Goal: Transaction & Acquisition: Purchase product/service

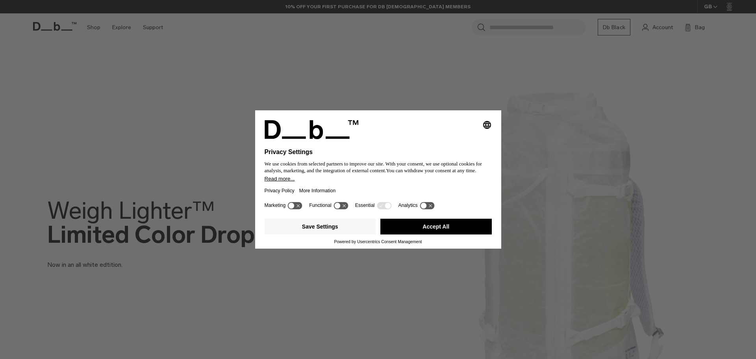
click at [534, 24] on div "Selecting an option will immediately change the language Privacy Settings We us…" at bounding box center [378, 179] width 756 height 359
click at [431, 229] on button "Accept All" at bounding box center [435, 226] width 111 height 16
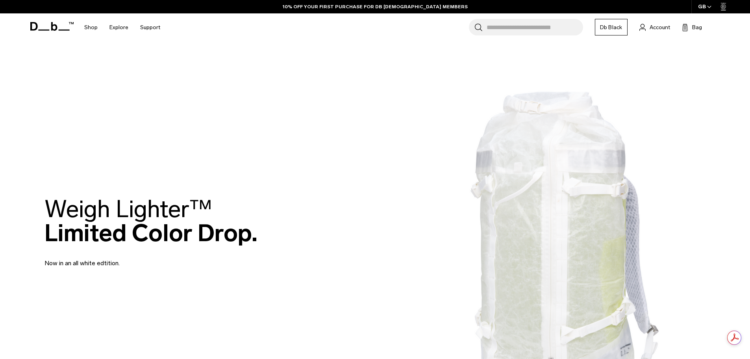
click at [506, 24] on input "Search for Bags, Luggage..." at bounding box center [534, 27] width 96 height 17
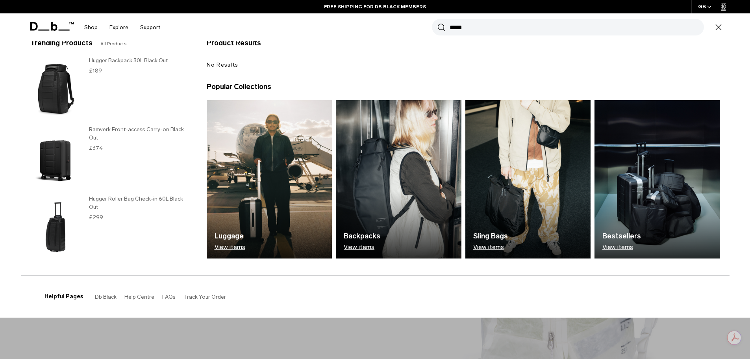
scroll to position [39, 0]
type input "*****"
click at [516, 195] on img at bounding box center [528, 179] width 126 height 158
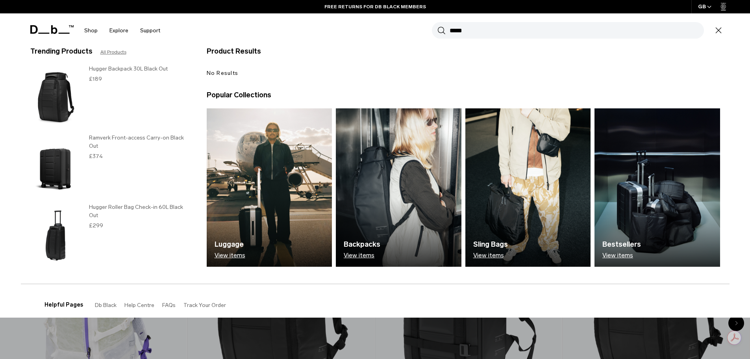
scroll to position [0, 0]
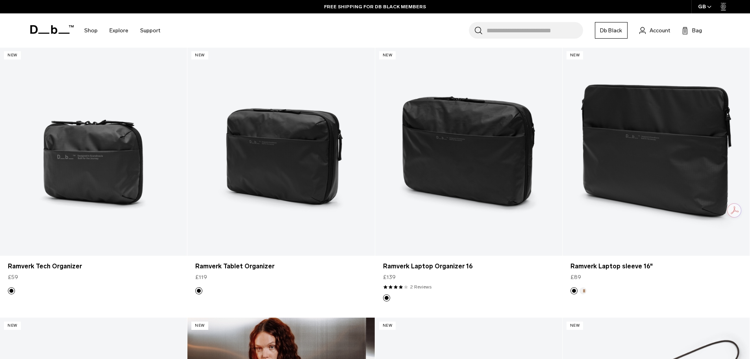
scroll to position [984, 0]
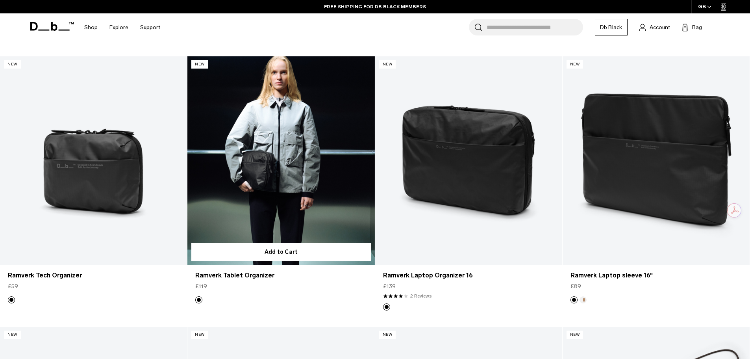
click at [260, 175] on link "Ramverk Tablet Organizer" at bounding box center [280, 160] width 187 height 208
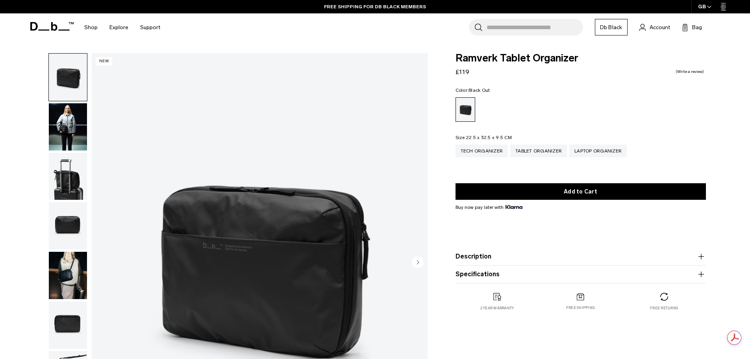
click at [66, 117] on img "button" at bounding box center [68, 126] width 38 height 47
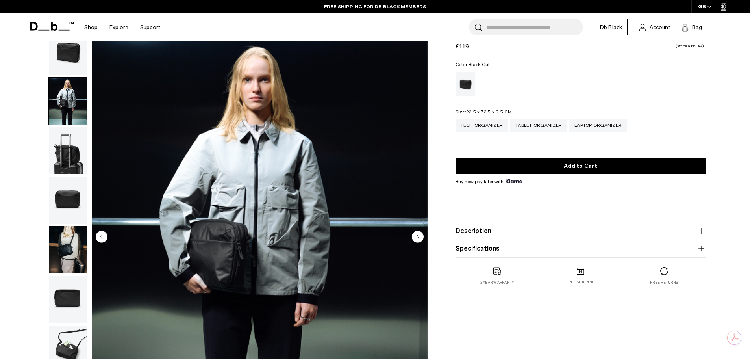
scroll to position [39, 0]
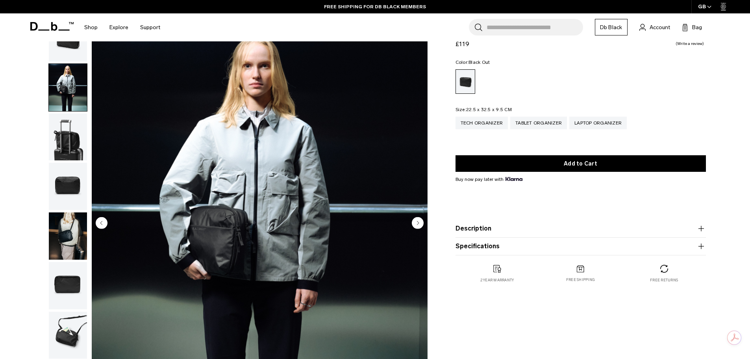
click at [412, 222] on circle "Next slide" at bounding box center [418, 222] width 12 height 12
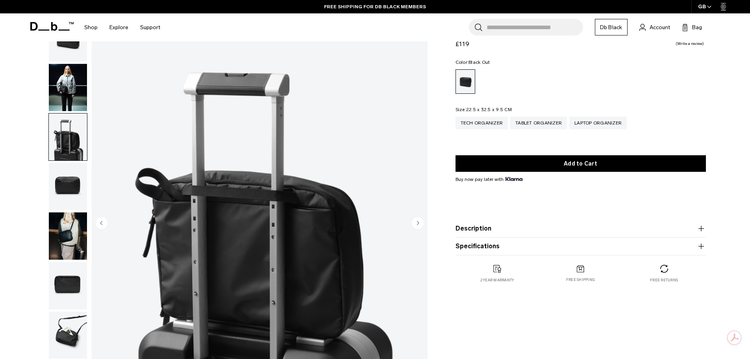
scroll to position [79, 0]
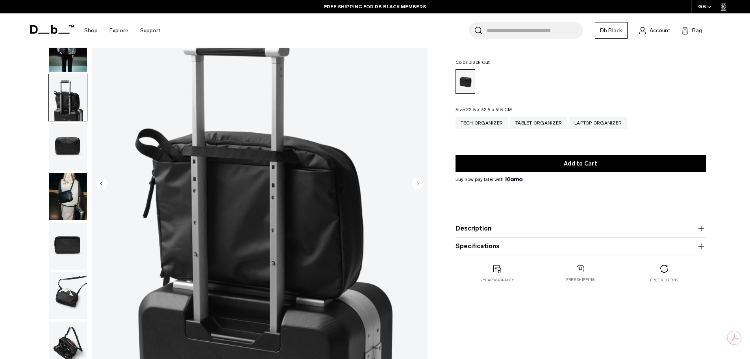
click at [416, 219] on img "3 / 8" at bounding box center [260, 183] width 336 height 419
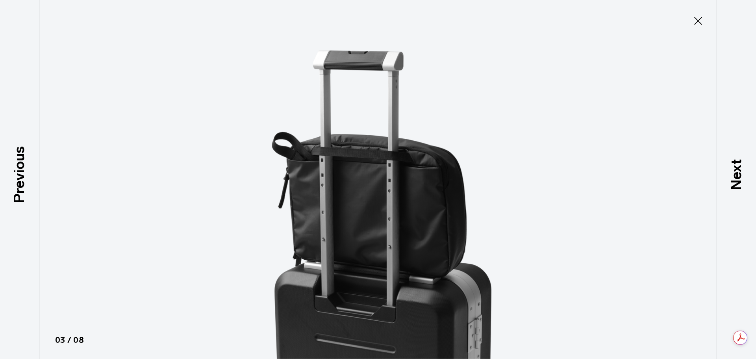
click at [661, 192] on div at bounding box center [378, 179] width 756 height 359
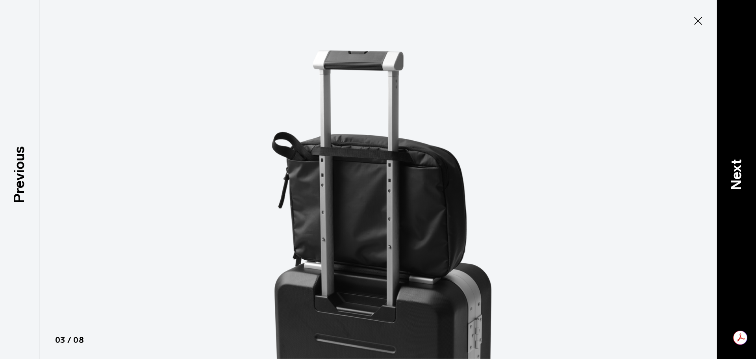
click at [743, 171] on p "Next" at bounding box center [735, 174] width 21 height 31
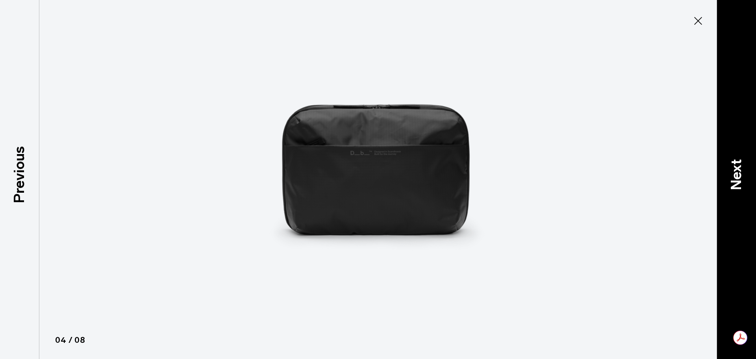
click at [743, 171] on p "Next" at bounding box center [735, 174] width 21 height 31
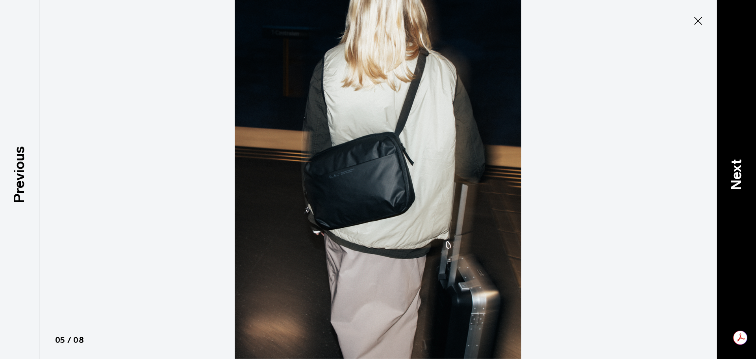
click at [743, 171] on p "Next" at bounding box center [735, 174] width 21 height 31
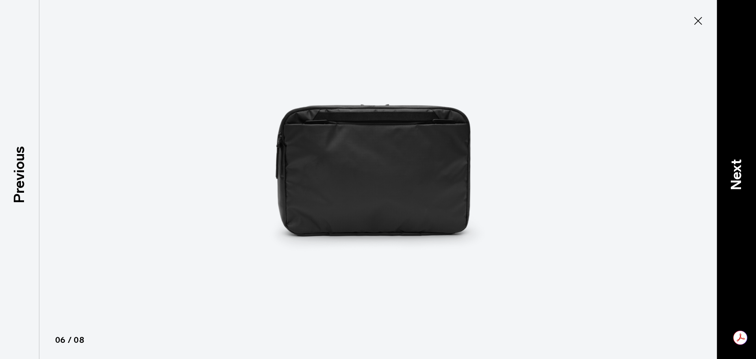
click at [743, 171] on p "Next" at bounding box center [735, 174] width 21 height 31
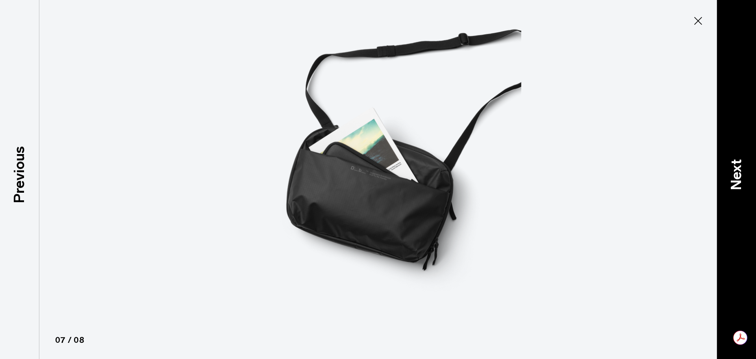
click at [743, 171] on p "Next" at bounding box center [735, 174] width 21 height 31
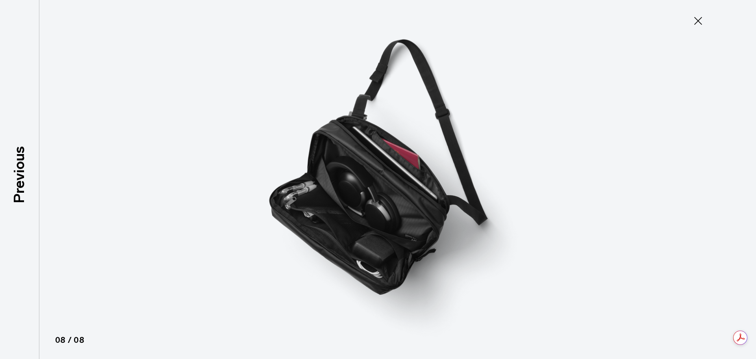
click at [743, 171] on div at bounding box center [378, 179] width 756 height 359
click at [695, 20] on icon at bounding box center [698, 21] width 13 height 13
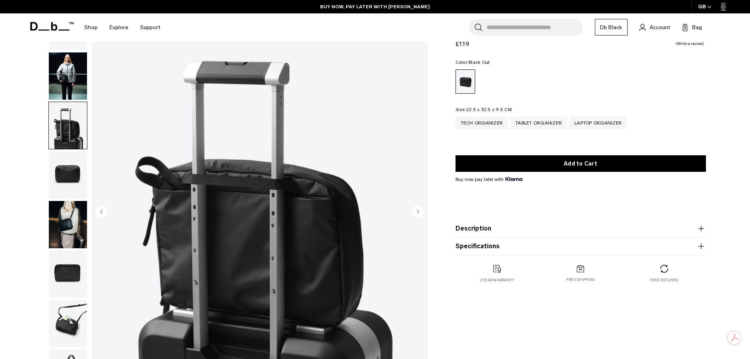
scroll to position [0, 0]
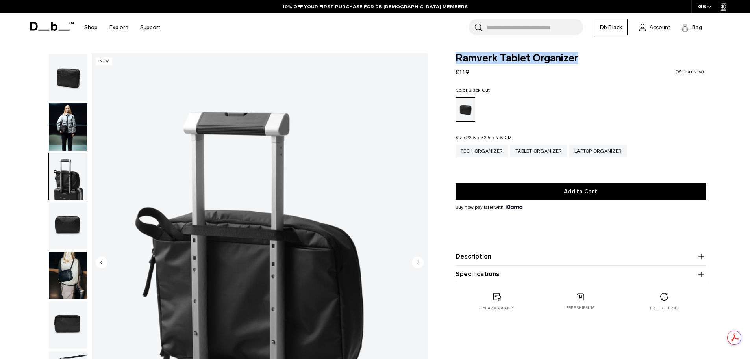
drag, startPoint x: 457, startPoint y: 59, endPoint x: 595, endPoint y: 67, distance: 138.0
click at [595, 67] on div "Ramverk Tablet Organizer £119 0.0 star rating Write a review" at bounding box center [580, 65] width 250 height 24
copy span "Ramverk Tablet Organizer"
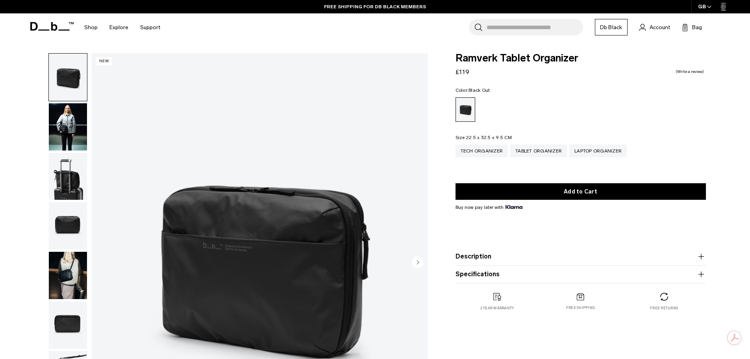
click at [74, 182] on img "button" at bounding box center [68, 176] width 38 height 47
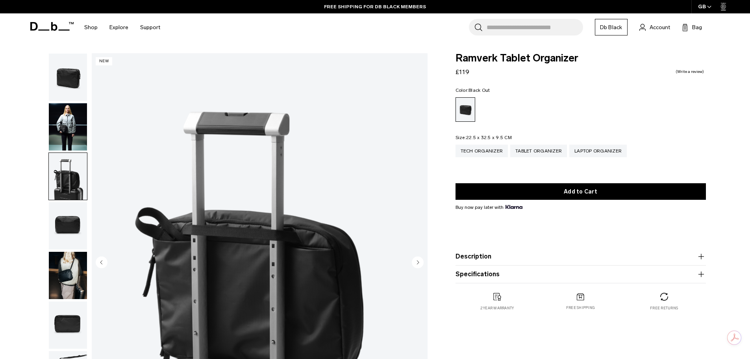
click at [73, 211] on img "button" at bounding box center [68, 225] width 38 height 47
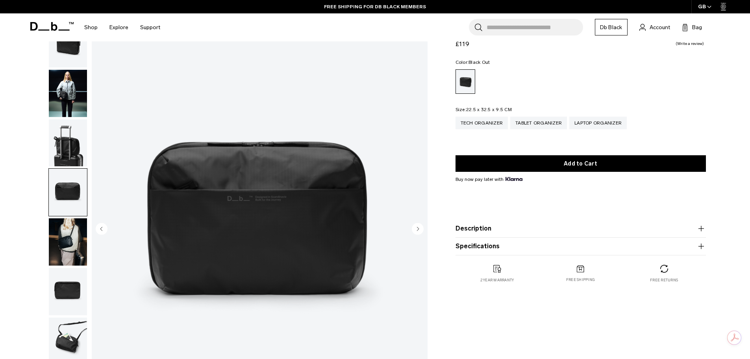
scroll to position [79, 0]
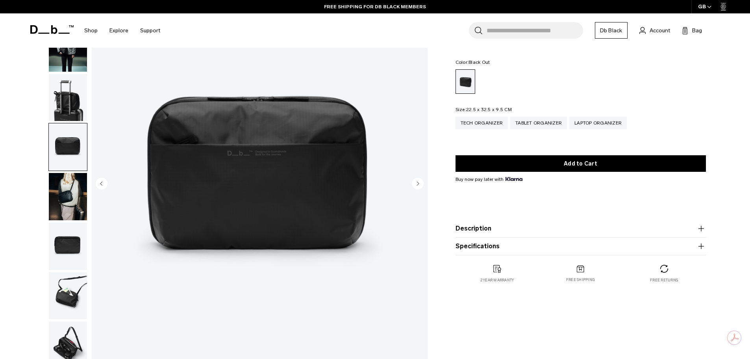
click at [67, 203] on img "button" at bounding box center [68, 196] width 38 height 47
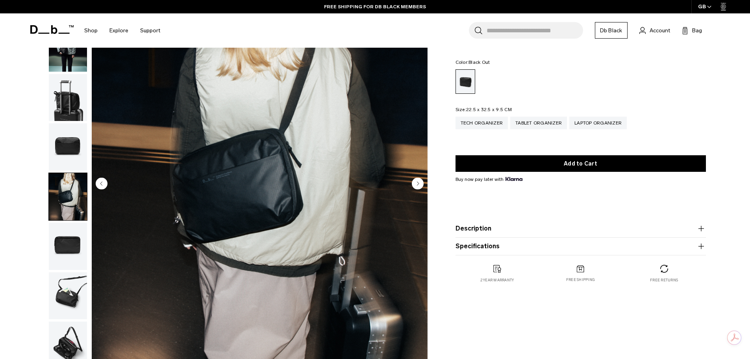
click at [72, 245] on img "button" at bounding box center [68, 245] width 38 height 47
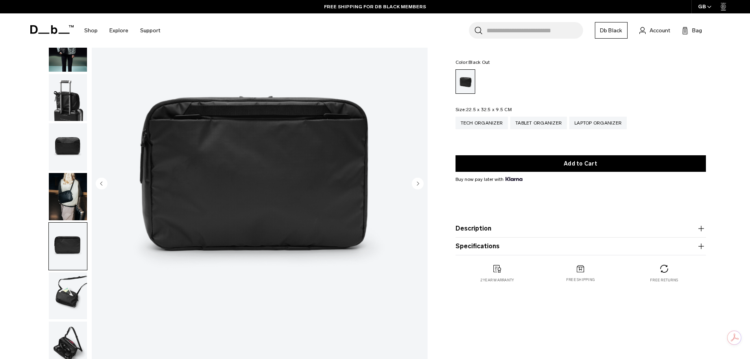
click at [72, 286] on img "button" at bounding box center [68, 295] width 38 height 47
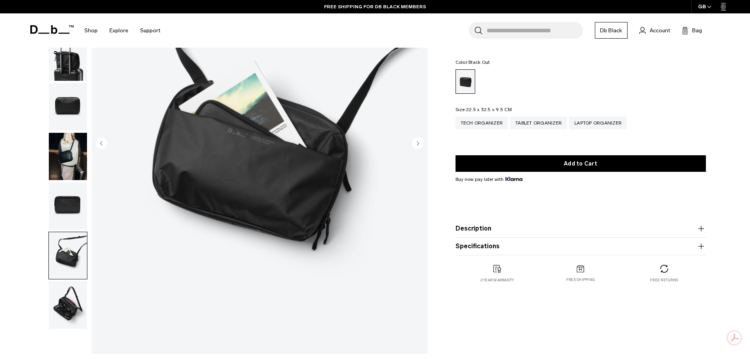
scroll to position [157, 0]
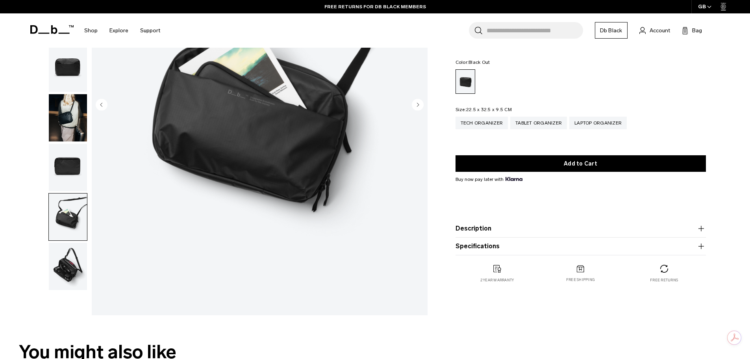
click at [76, 207] on img "button" at bounding box center [68, 216] width 38 height 47
click at [72, 156] on img "button" at bounding box center [68, 167] width 38 height 47
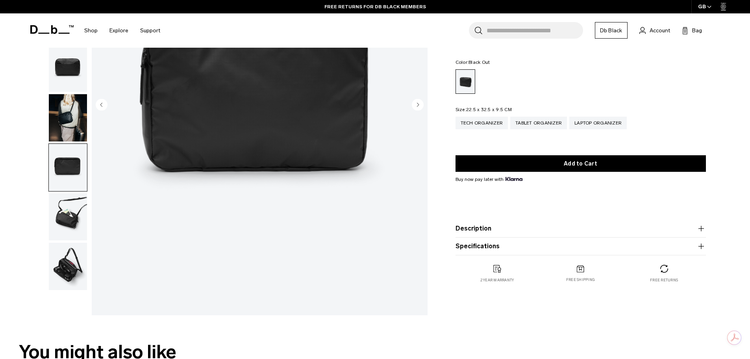
click at [80, 268] on img "button" at bounding box center [68, 265] width 38 height 47
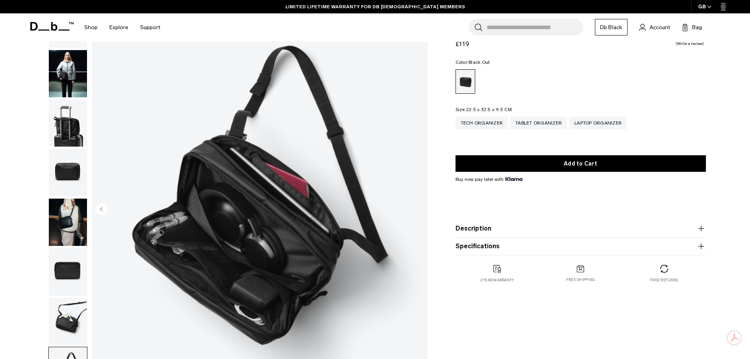
scroll to position [39, 0]
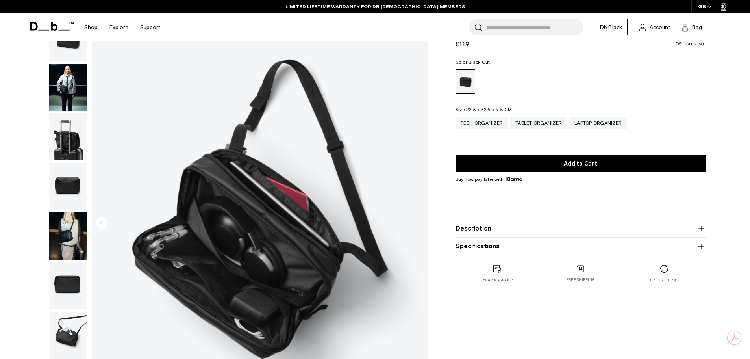
click at [68, 89] on img "button" at bounding box center [68, 87] width 38 height 47
